Goal: Transaction & Acquisition: Purchase product/service

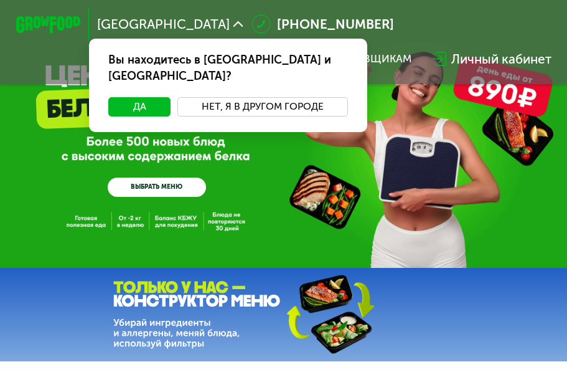
click at [263, 97] on button "Нет, я в другом городе" at bounding box center [263, 106] width 171 height 19
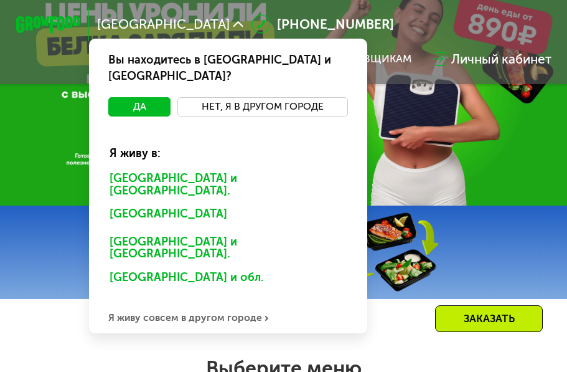
scroll to position [125, 0]
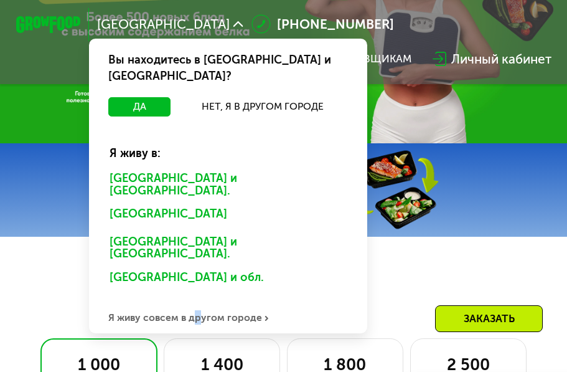
click at [194, 301] on div "Я живу совсем в другом городе" at bounding box center [228, 317] width 279 height 32
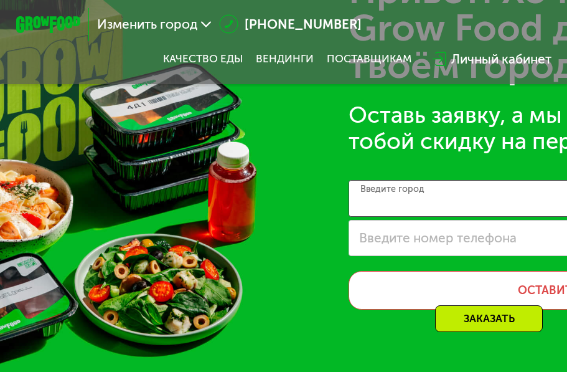
click at [397, 216] on input "Введите город" at bounding box center [572, 198] width 446 height 37
type input "**********"
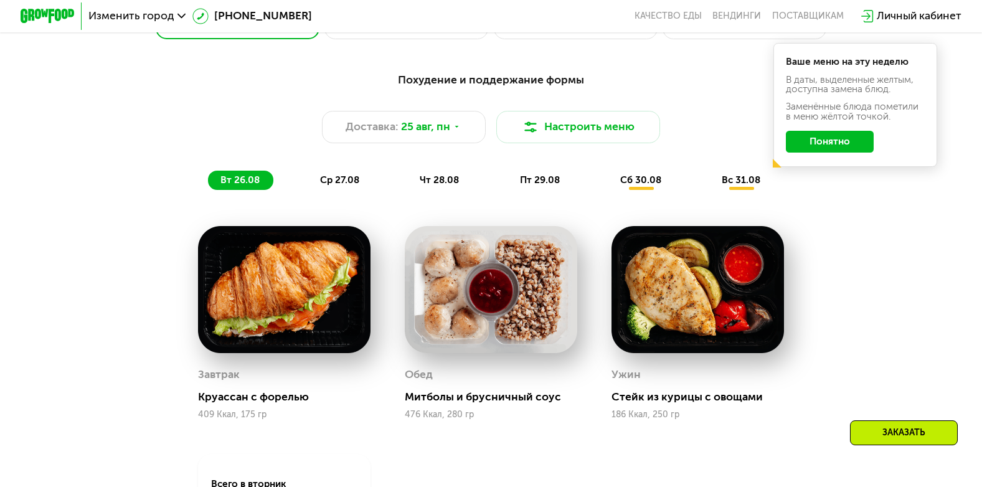
scroll to position [561, 0]
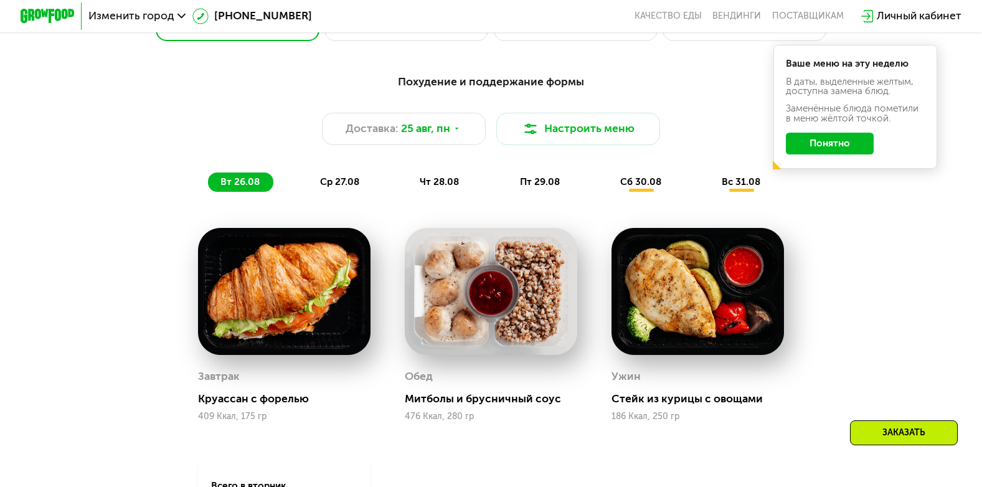
click at [576, 148] on button "Понятно" at bounding box center [830, 144] width 88 height 22
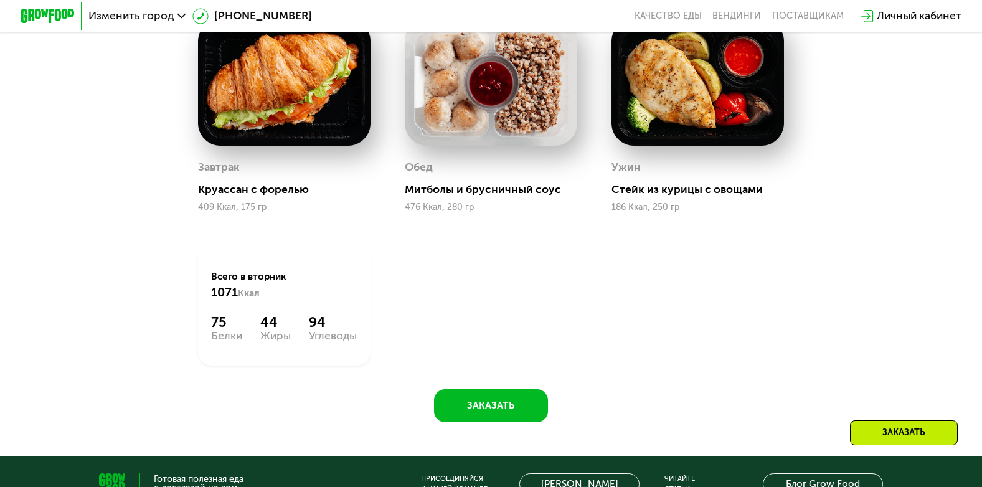
scroll to position [747, 0]
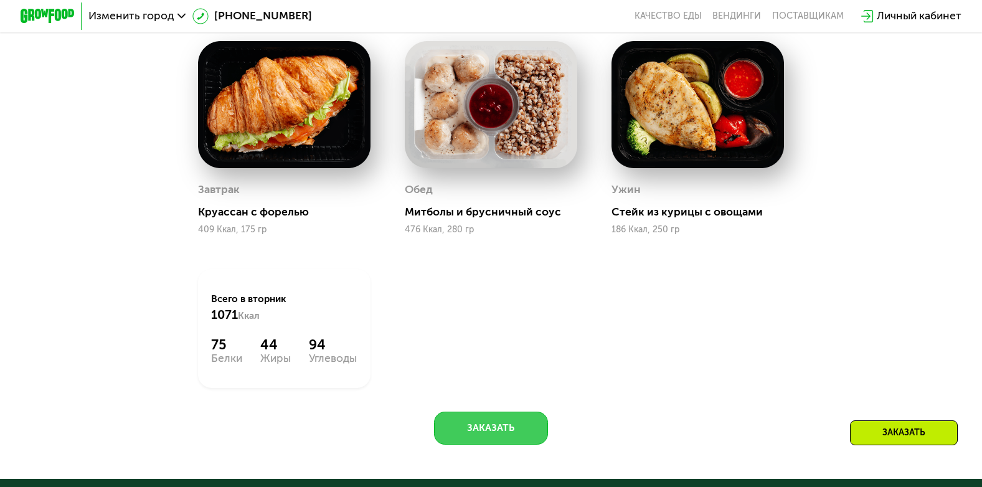
click at [485, 371] on button "Заказать" at bounding box center [491, 428] width 114 height 33
click at [515, 371] on button "Заказать" at bounding box center [491, 428] width 114 height 33
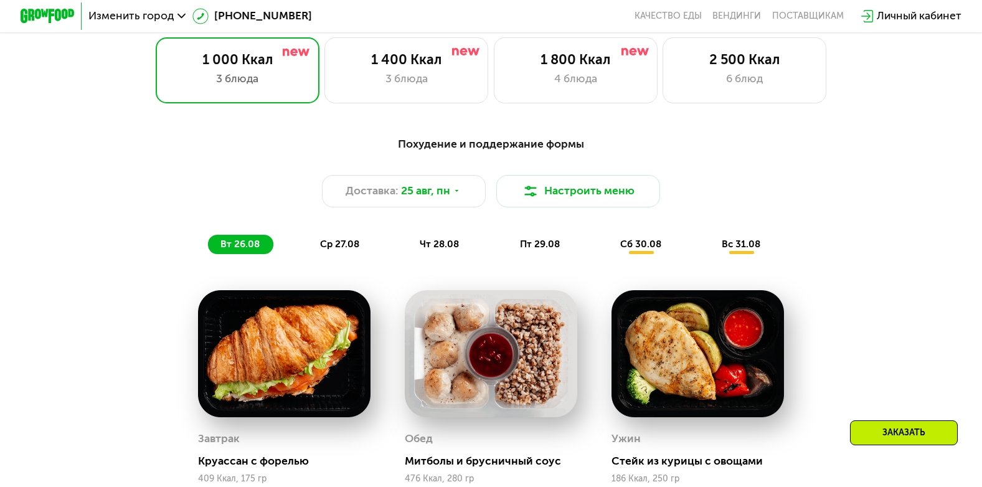
click at [576, 371] on div "Заказать" at bounding box center [904, 432] width 108 height 25
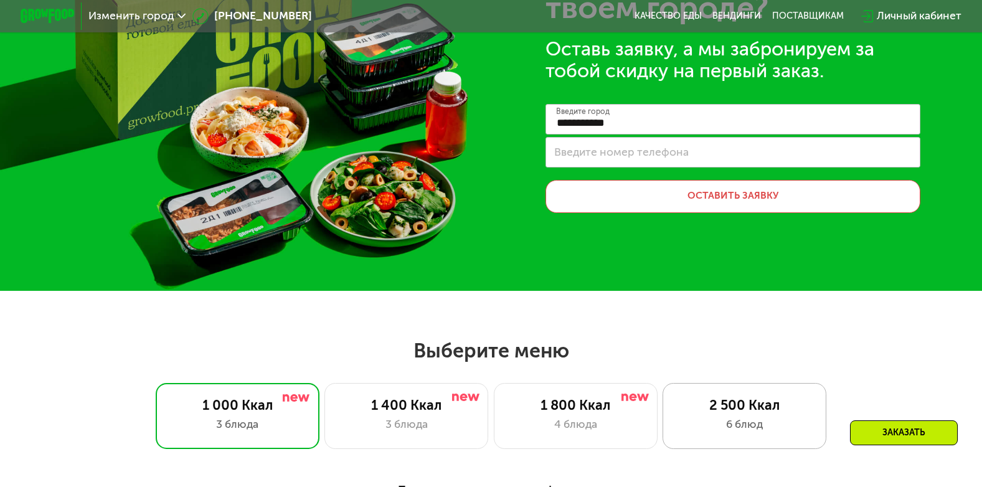
scroll to position [125, 0]
